Goal: Transaction & Acquisition: Download file/media

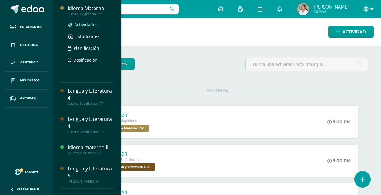
click at [84, 24] on span "Actividades" at bounding box center [85, 25] width 23 height 6
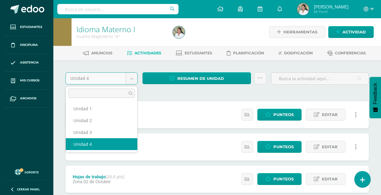
drag, startPoint x: 135, startPoint y: 78, endPoint x: 122, endPoint y: 83, distance: 13.9
click at [135, 78] on body "Estudiantes Disciplina Asistencia Mis cursos Archivos Soporte Ayuda Reportar un…" at bounding box center [190, 148] width 381 height 297
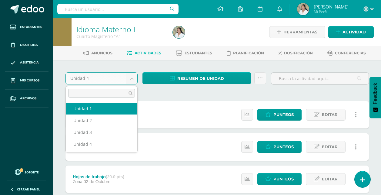
select select "Unidad 1"
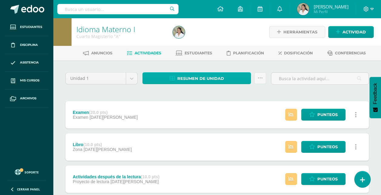
drag, startPoint x: 218, startPoint y: 84, endPoint x: 220, endPoint y: 82, distance: 3.2
click at [218, 84] on div "Resumen de unidad Descargar como HTML Descargar como PDF Descargar como XLS Env…" at bounding box center [204, 80] width 129 height 17
click at [221, 80] on span "Resumen de unidad" at bounding box center [200, 78] width 47 height 11
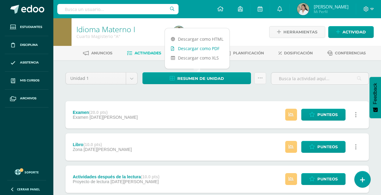
click at [218, 48] on link "Descargar como PDF" at bounding box center [197, 48] width 65 height 9
click at [135, 80] on body "Estudiantes Disciplina Asistencia Mis cursos Archivos Soporte Ayuda Reportar un…" at bounding box center [190, 197] width 381 height 394
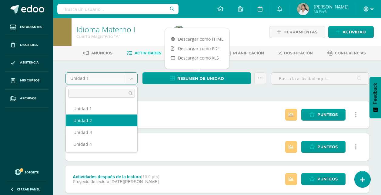
select select "Unidad 2"
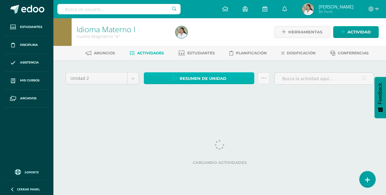
click at [198, 79] on span "Resumen de unidad" at bounding box center [202, 78] width 47 height 11
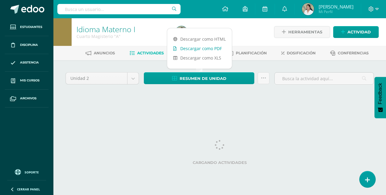
click at [209, 48] on link "Descargar como PDF" at bounding box center [199, 48] width 65 height 9
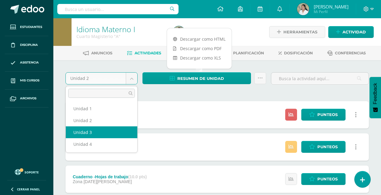
select select "Unidad 3"
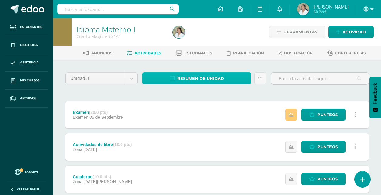
click at [191, 77] on span "Resumen de unidad" at bounding box center [200, 78] width 47 height 11
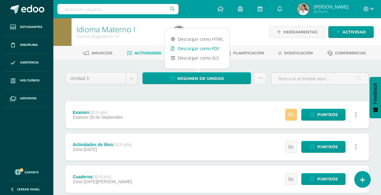
click at [200, 48] on link "Descargar como PDF" at bounding box center [197, 48] width 65 height 9
